Goal: Information Seeking & Learning: Learn about a topic

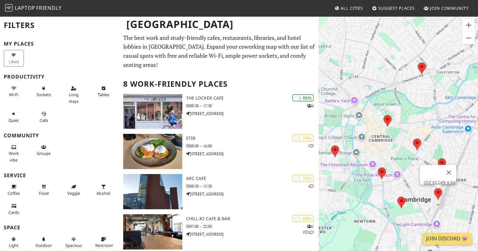
click at [438, 191] on img at bounding box center [437, 194] width 13 height 17
click at [433, 180] on link "Chill #2 Cafe & Bar" at bounding box center [440, 182] width 33 height 5
drag, startPoint x: 450, startPoint y: 196, endPoint x: 429, endPoint y: 185, distance: 23.5
click at [450, 196] on div "To navigate, press the arrow keys." at bounding box center [398, 141] width 159 height 251
click at [436, 192] on img at bounding box center [437, 194] width 13 height 17
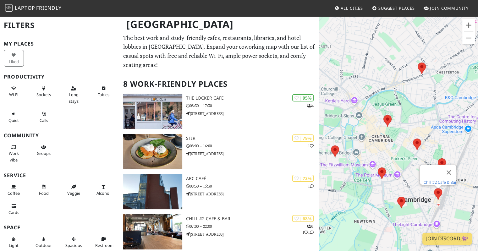
click at [429, 180] on link "Chill #2 Cafe & Bar" at bounding box center [440, 182] width 33 height 5
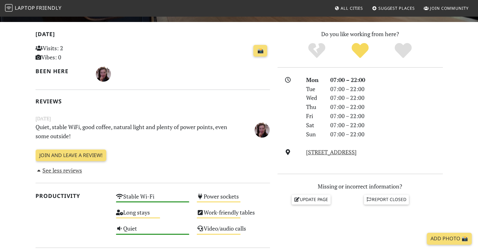
scroll to position [125, 0]
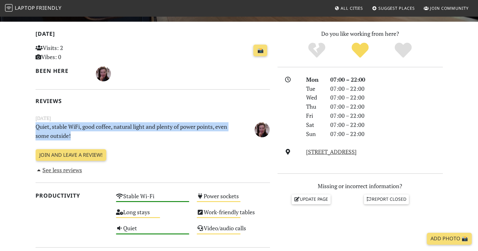
drag, startPoint x: 36, startPoint y: 126, endPoint x: 80, endPoint y: 134, distance: 44.7
click at [80, 134] on p "Quiet, stable WiFi, good coffee, natural light and plenty of power points, even…" at bounding box center [133, 131] width 202 height 18
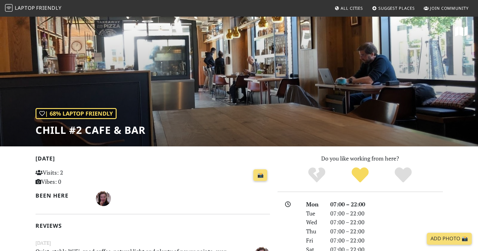
scroll to position [4, 0]
